Goal: Information Seeking & Learning: Understand process/instructions

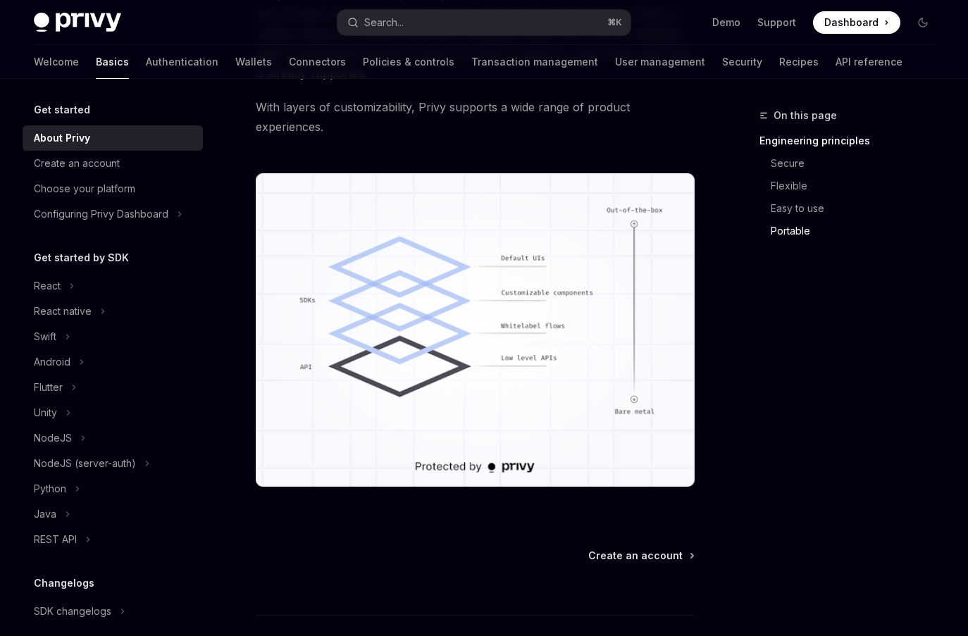
scroll to position [1291, 0]
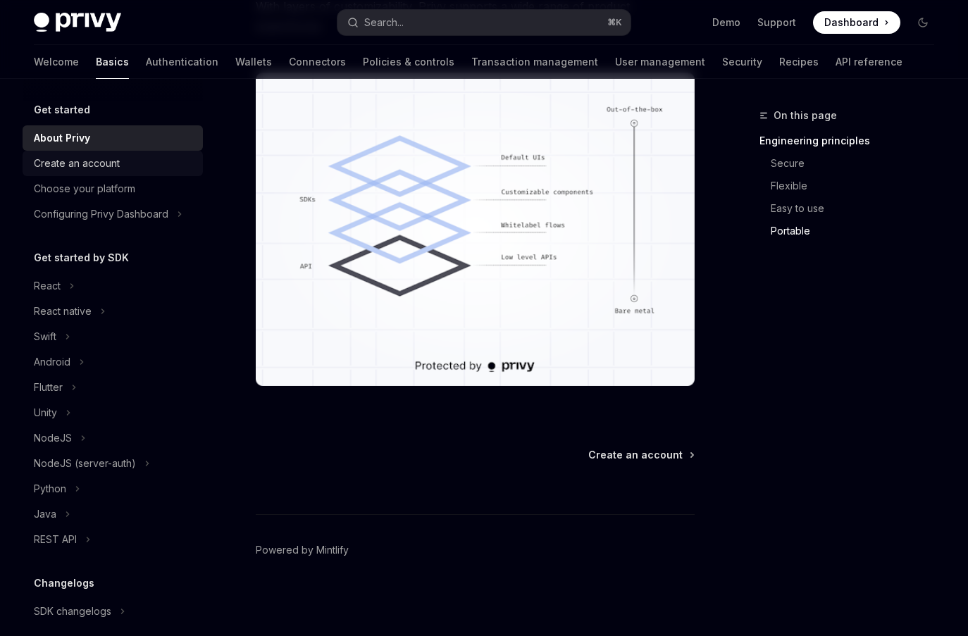
click at [102, 161] on div "Create an account" at bounding box center [77, 163] width 86 height 17
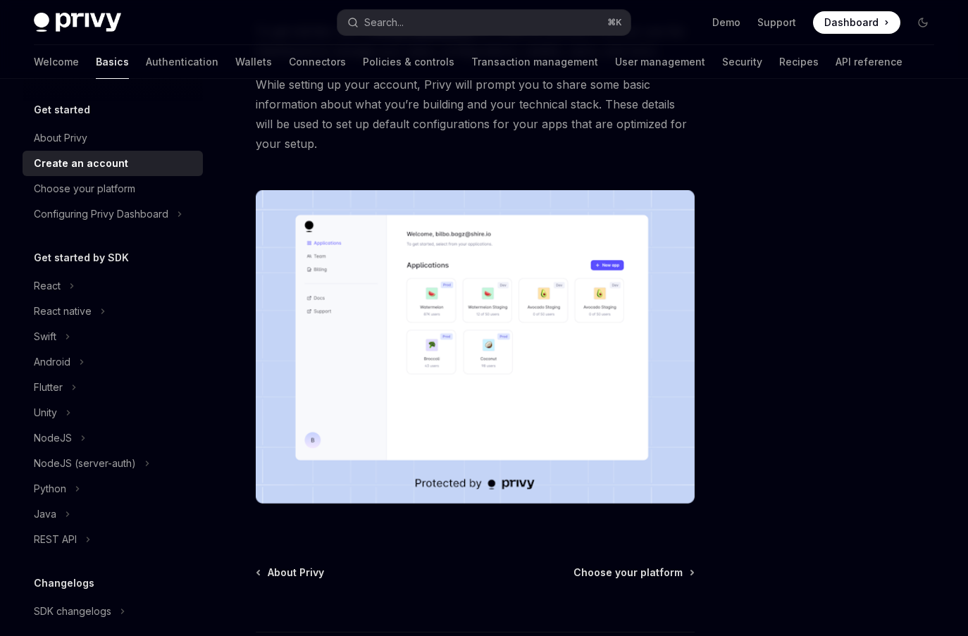
scroll to position [274, 0]
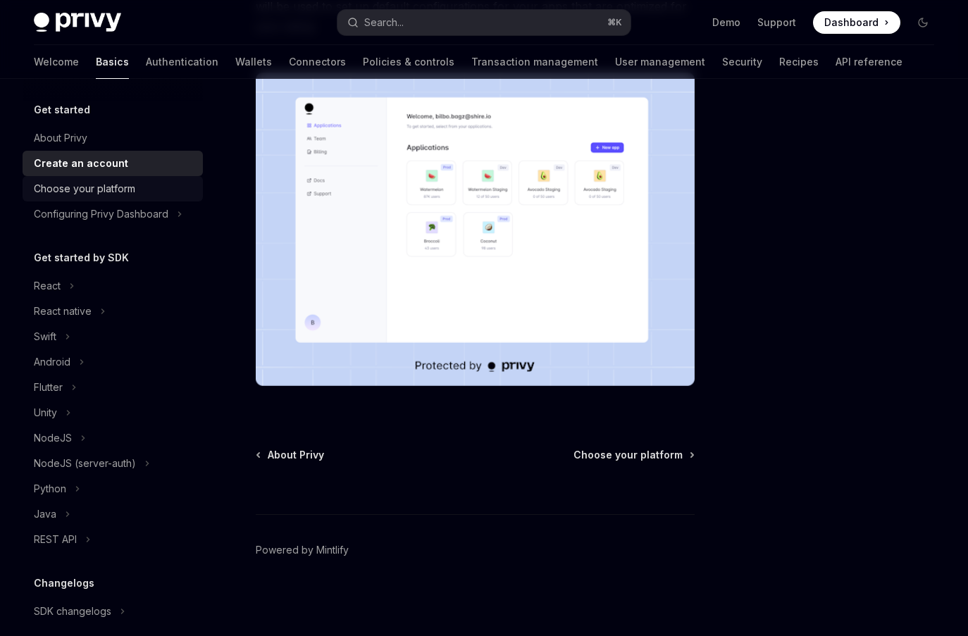
click at [108, 195] on div "Choose your platform" at bounding box center [84, 188] width 101 height 17
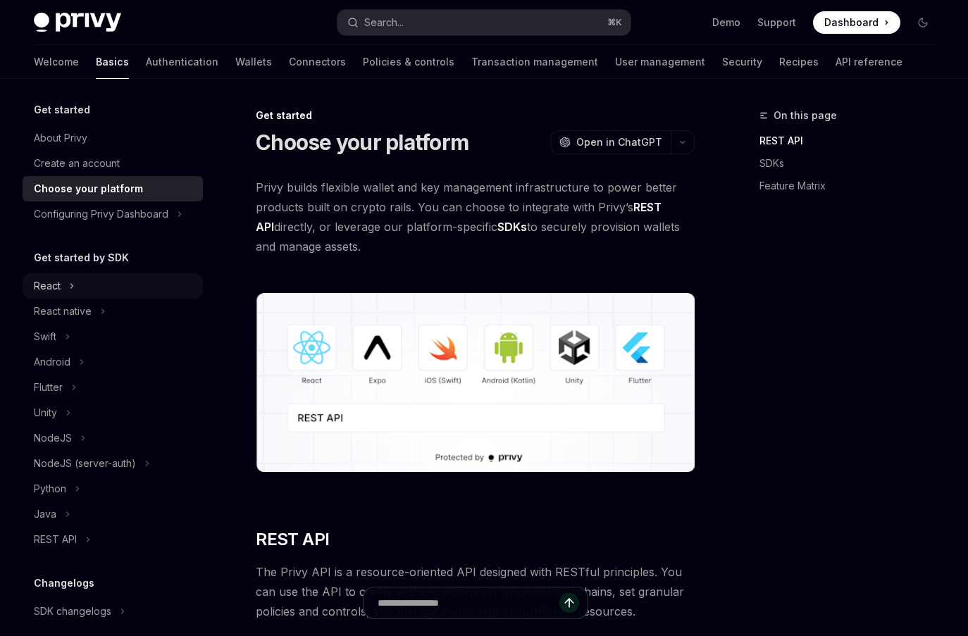
click at [54, 288] on div "React" at bounding box center [47, 285] width 27 height 17
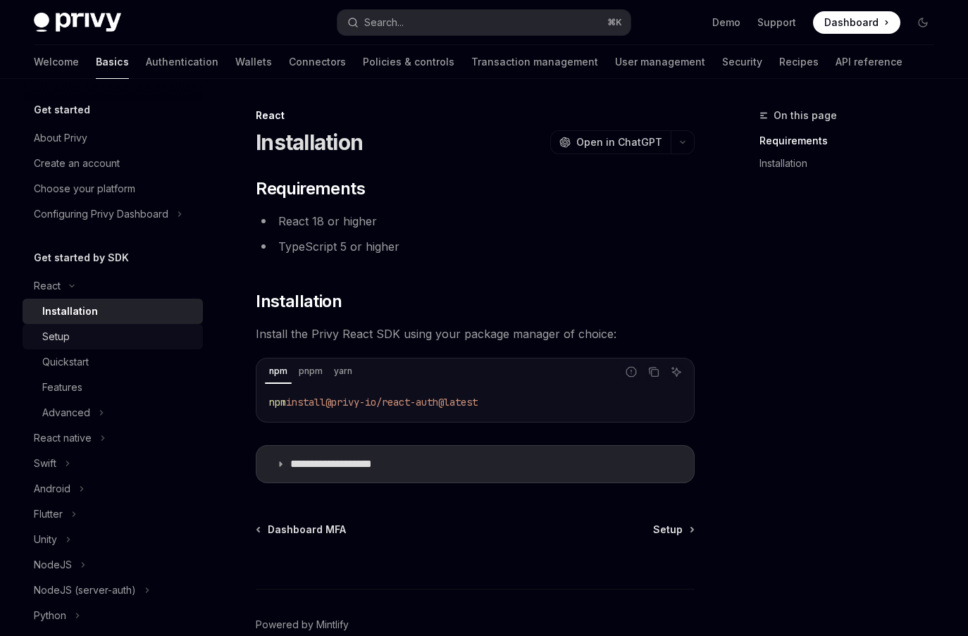
click at [60, 346] on link "Setup" at bounding box center [113, 336] width 180 height 25
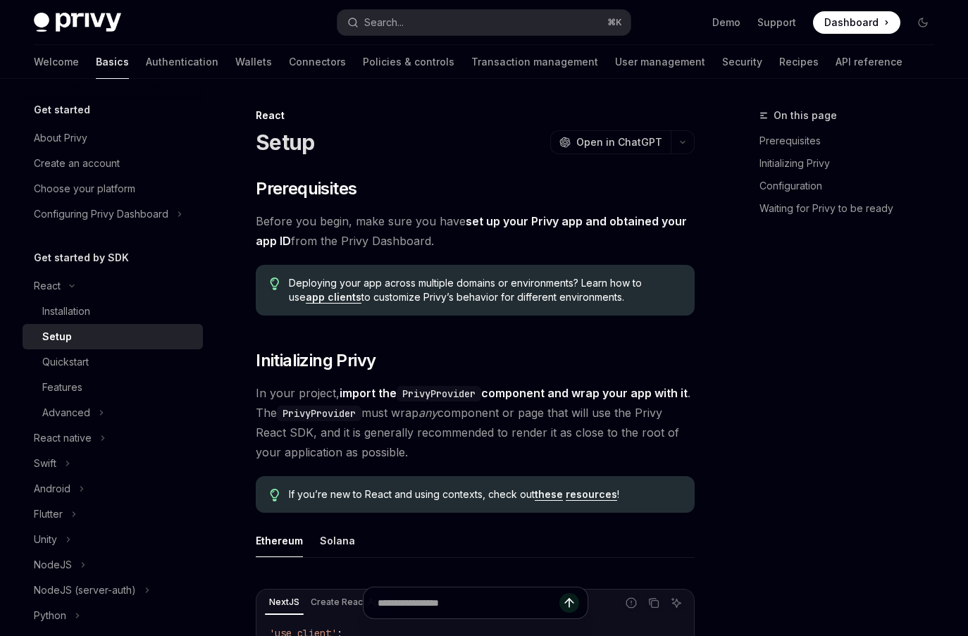
type textarea "*"
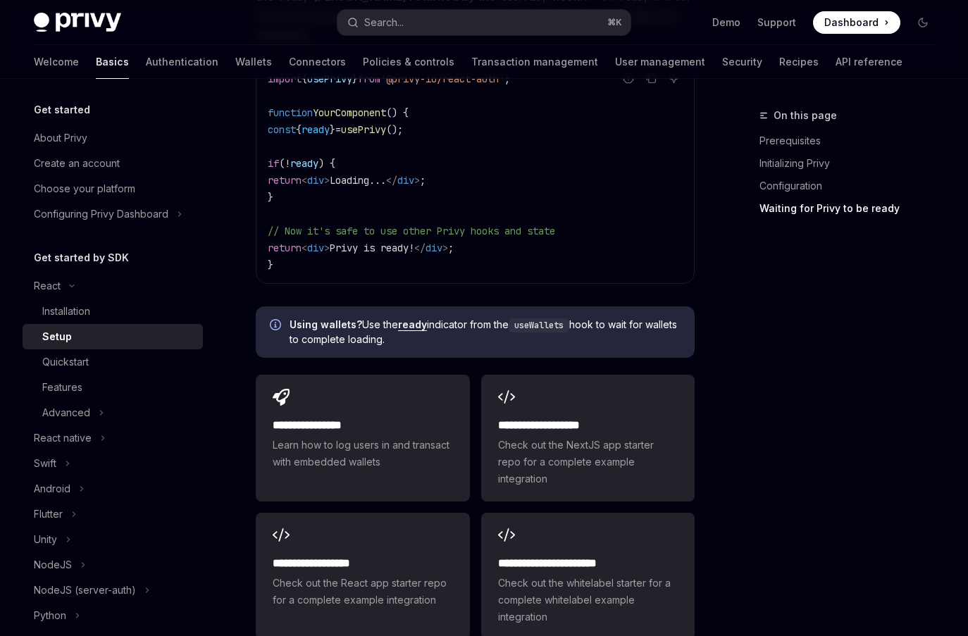
scroll to position [1916, 0]
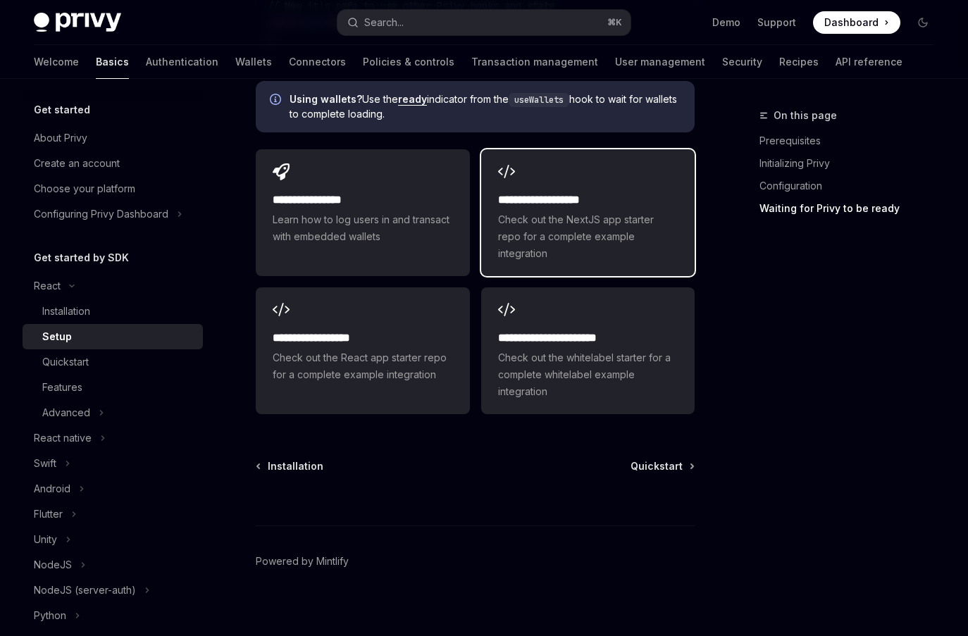
click at [530, 195] on div "**********" at bounding box center [587, 212] width 213 height 127
